Goal: Find specific page/section: Find specific page/section

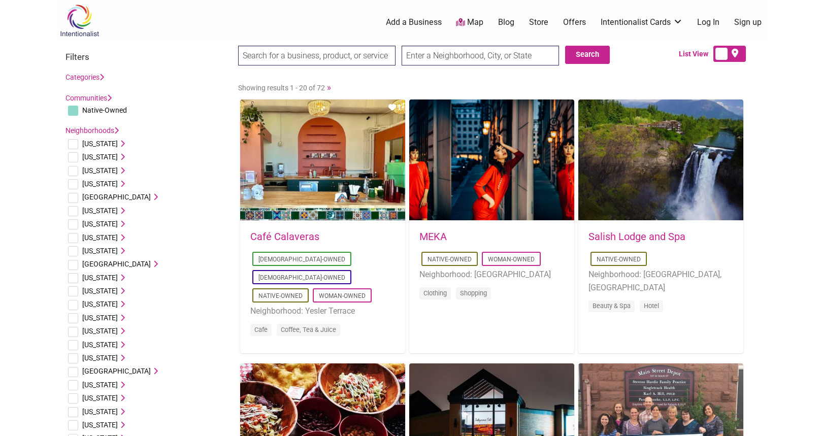
click at [437, 236] on link "MEKA" at bounding box center [432, 236] width 27 height 12
click at [440, 56] on input "text" at bounding box center [480, 56] width 157 height 20
type input "Indiana, USA"
click at [580, 51] on button "Search" at bounding box center [587, 55] width 45 height 18
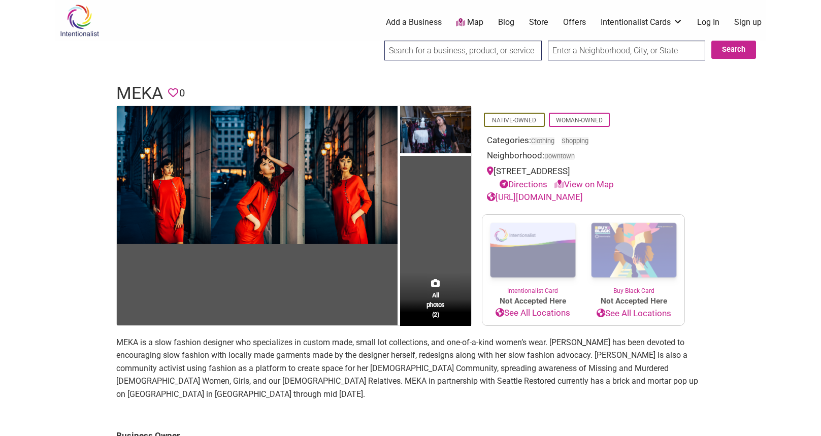
scroll to position [7, 0]
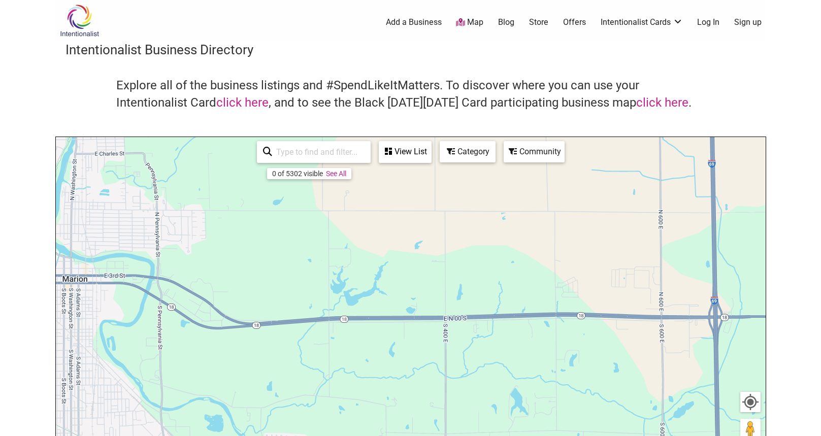
click at [425, 148] on div "View List" at bounding box center [405, 151] width 51 height 19
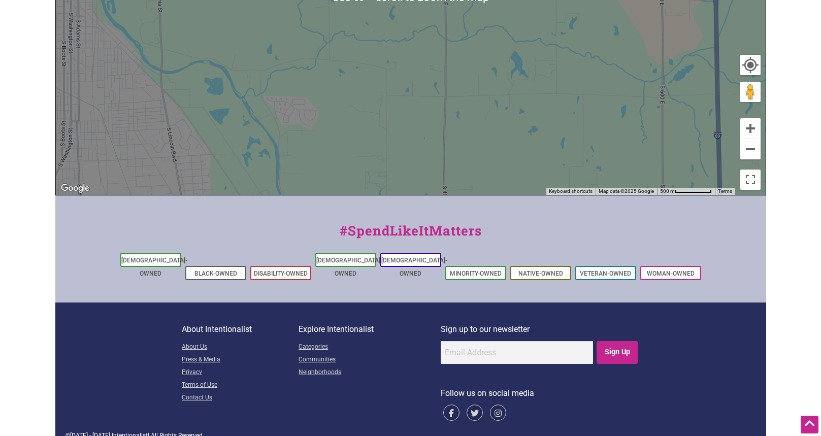
scroll to position [337, 0]
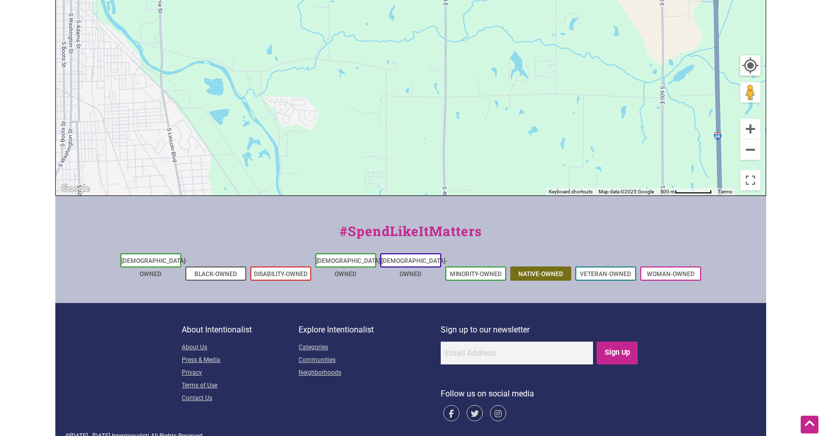
click at [550, 271] on link "Native-Owned" at bounding box center [540, 274] width 45 height 7
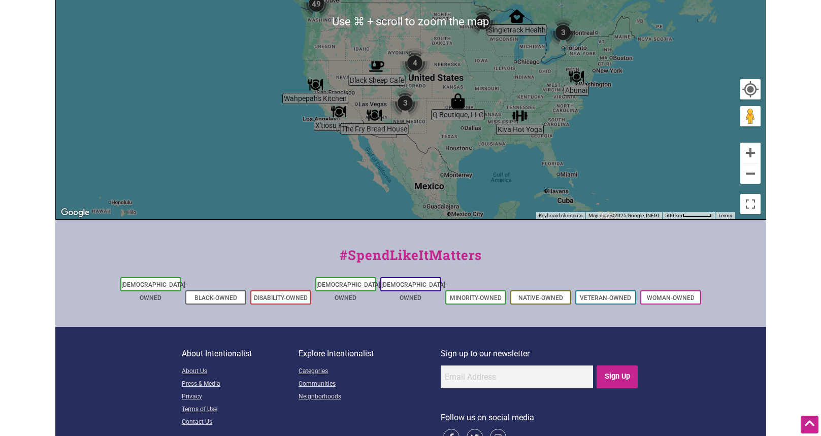
scroll to position [383, 0]
